Goal: Task Accomplishment & Management: Manage account settings

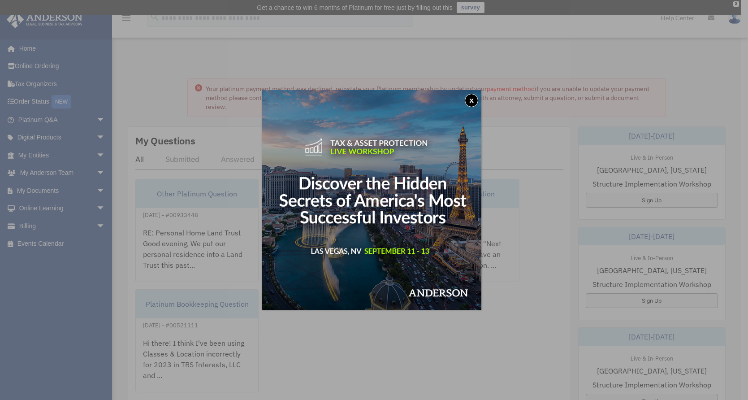
click at [476, 100] on button "x" at bounding box center [471, 100] width 13 height 13
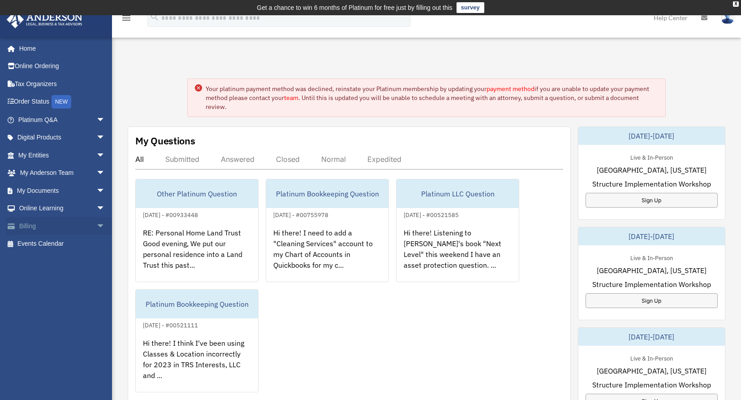
click at [47, 228] on link "Billing arrow_drop_down" at bounding box center [62, 226] width 113 height 18
click at [96, 225] on span "arrow_drop_down" at bounding box center [105, 226] width 18 height 18
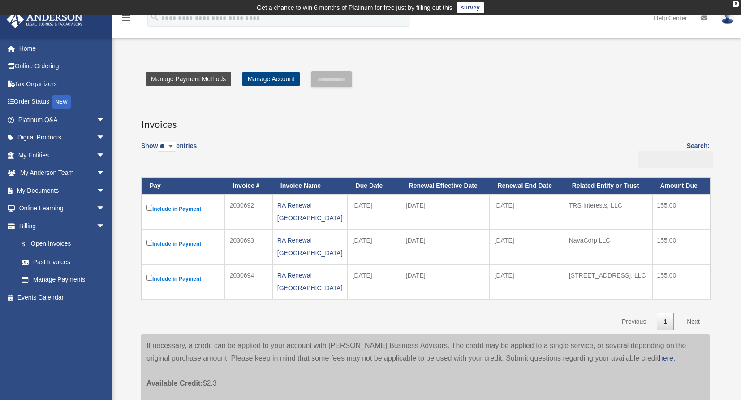
click at [220, 81] on link "Manage Payment Methods" at bounding box center [189, 79] width 86 height 14
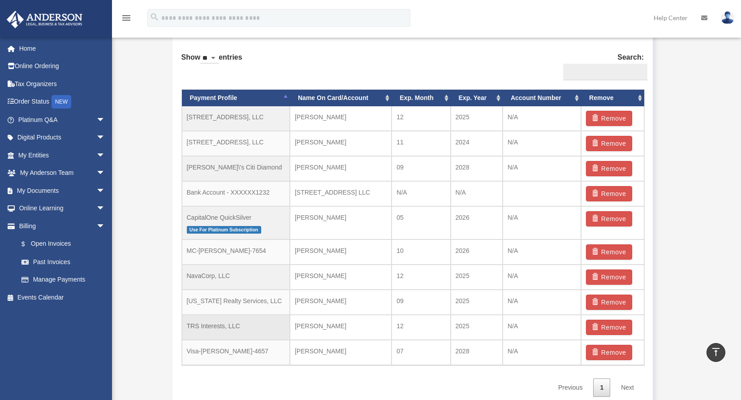
scroll to position [547, 0]
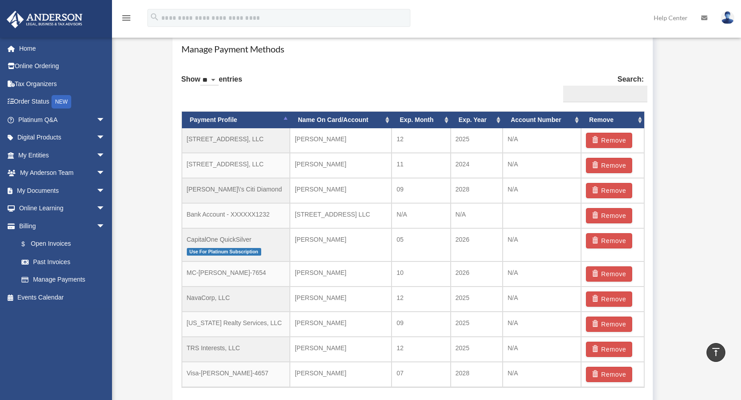
click at [218, 75] on select "** ** ** ***" at bounding box center [209, 80] width 18 height 10
select select "**"
click at [202, 75] on select "** ** ** ***" at bounding box center [209, 80] width 18 height 10
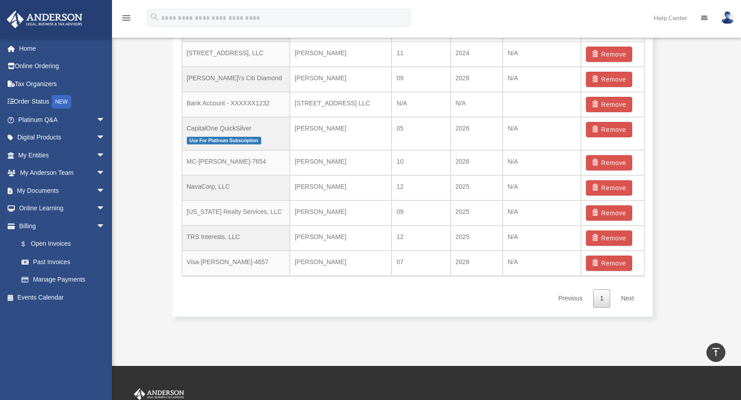
scroll to position [637, 0]
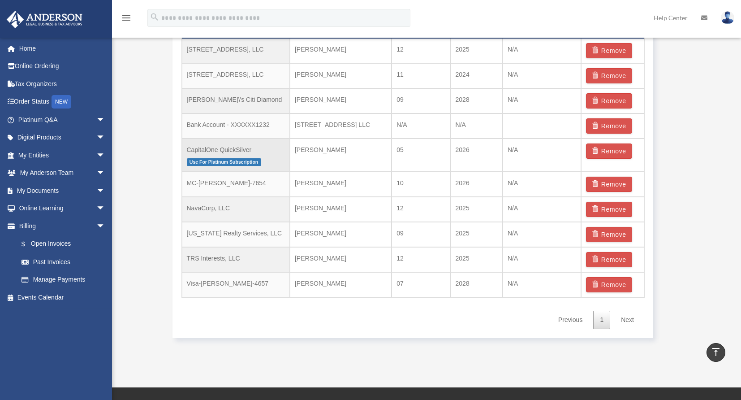
click at [250, 161] on span "Use For Platinum Subscription" at bounding box center [224, 162] width 74 height 8
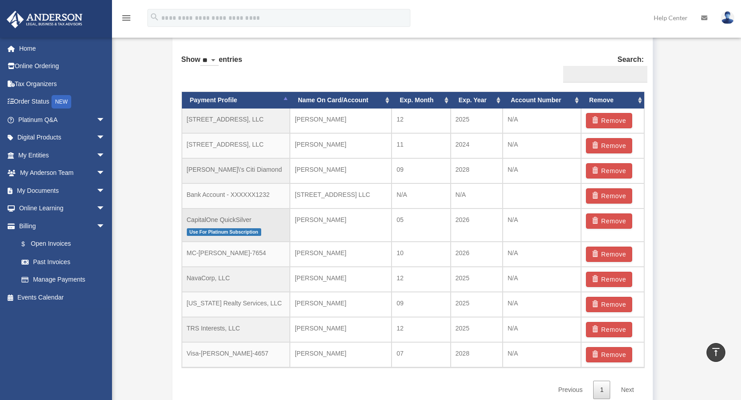
scroll to position [547, 0]
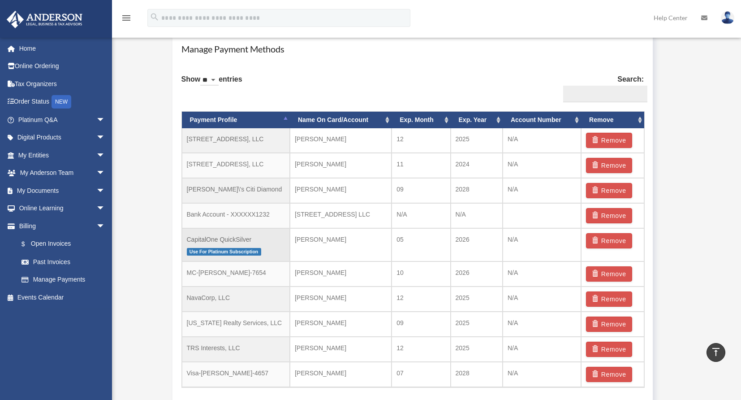
click at [218, 251] on span "Use For Platinum Subscription" at bounding box center [224, 252] width 74 height 8
click at [347, 245] on td "Andrea Navarrette" at bounding box center [341, 245] width 102 height 34
drag, startPoint x: 186, startPoint y: 238, endPoint x: 267, endPoint y: 241, distance: 80.3
click at [267, 241] on td "CapitalOne QuickSilver Use For Platinum Subscription" at bounding box center [236, 245] width 108 height 34
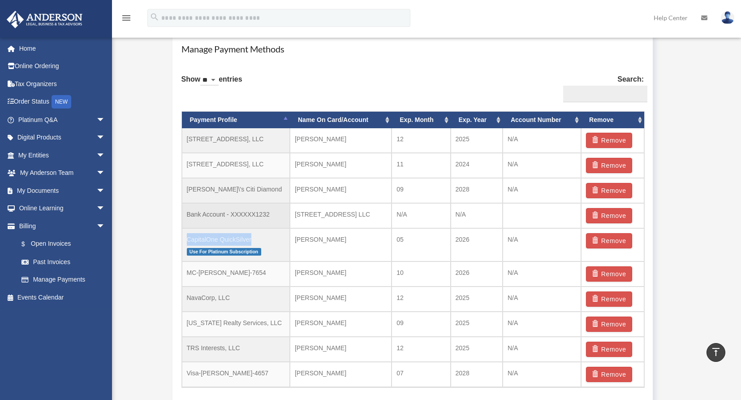
copy td "CapitalOne QuickSilver"
